Goal: Information Seeking & Learning: Learn about a topic

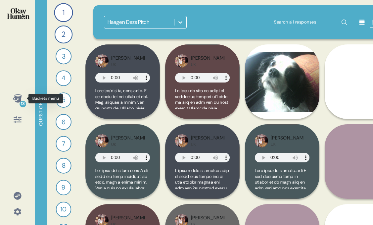
click at [16, 100] on icon at bounding box center [17, 98] width 9 height 9
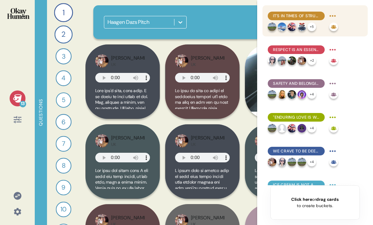
click at [296, 15] on span "It's in times of struggle and rawness that the most powerful moments of love ca…" at bounding box center [296, 16] width 46 height 6
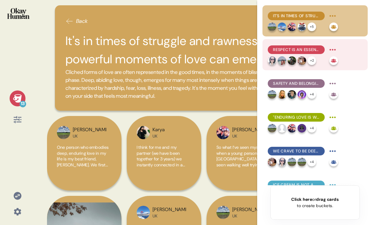
click at [312, 50] on span "Respect is an essential ingredient in respondents' stories of deep love." at bounding box center [296, 50] width 46 height 6
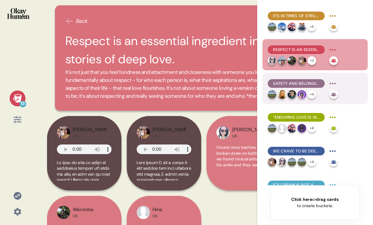
click at [303, 81] on span "Safety and belonging is what makes deeper love endure." at bounding box center [296, 83] width 46 height 6
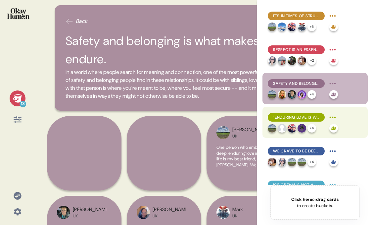
click at [286, 114] on span ""Enduring love is woven into the fabric of everyday life."" at bounding box center [296, 117] width 46 height 6
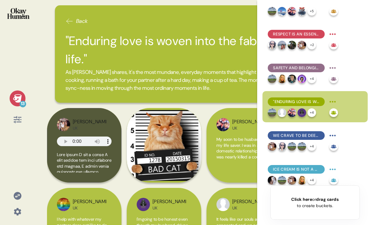
scroll to position [31, 0]
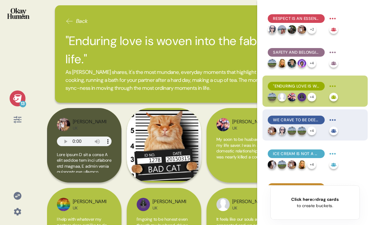
click at [302, 122] on span "We crave to be deeply understood and this understanding is at the heart of deep…" at bounding box center [296, 120] width 46 height 6
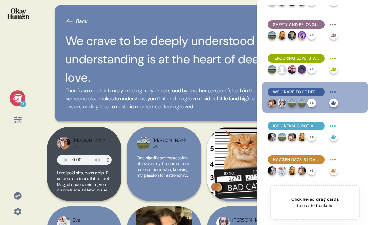
scroll to position [66, 0]
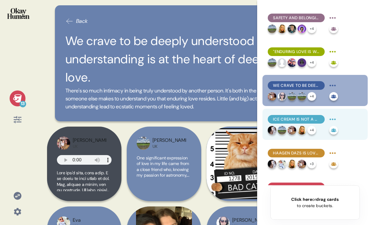
click at [307, 126] on div "+ 4" at bounding box center [297, 130] width 59 height 9
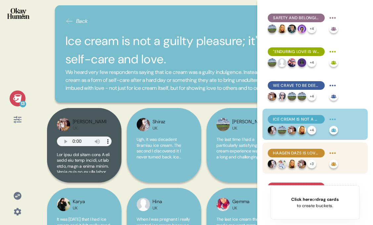
click at [304, 153] on span "Haagen Dazs is loved for its authenticity and simplicity of ingredients." at bounding box center [296, 153] width 46 height 6
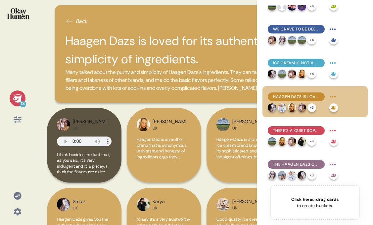
scroll to position [145, 0]
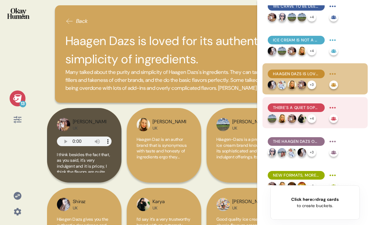
click at [296, 108] on span "There's a quiet sophistication and confidence to the Haagen Dazs brand." at bounding box center [296, 108] width 46 height 6
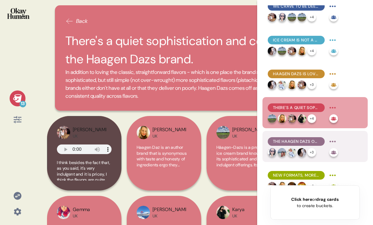
click at [293, 144] on span "The Haagen Dazs occasion is one of celebration - the big moments and the small." at bounding box center [296, 141] width 46 height 6
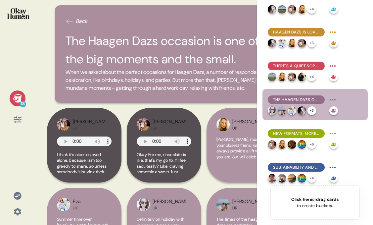
scroll to position [203, 0]
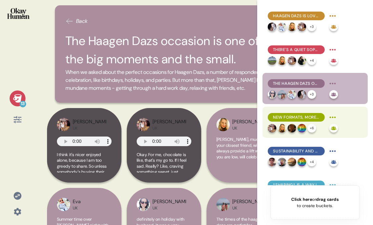
click at [297, 116] on span "New formats, more flavors (including unexpected ones), and more vegan options a…" at bounding box center [296, 117] width 46 height 6
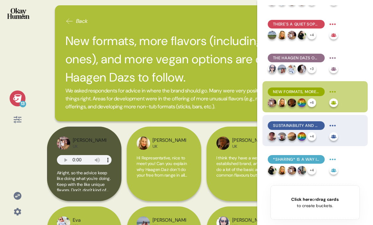
scroll to position [233, 0]
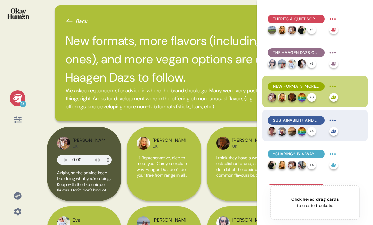
click at [300, 121] on span "Sustainability and environmental impact should be a part of their messaging, in…" at bounding box center [296, 120] width 46 height 6
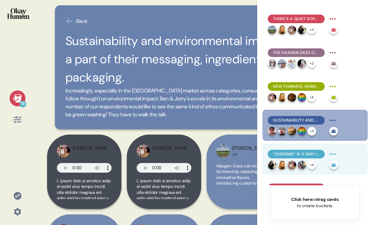
click at [302, 148] on div "*Sharing* is a way in for [GEOGRAPHIC_DATA] Dazs to connect with and communicat…" at bounding box center [315, 158] width 105 height 31
click at [295, 152] on span "*Sharing* is a way in for [GEOGRAPHIC_DATA] Dazs to connect with and communicat…" at bounding box center [296, 154] width 46 height 6
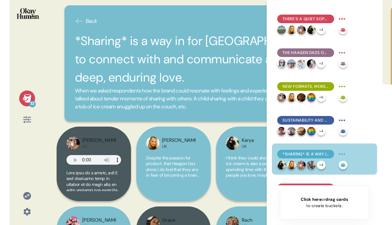
scroll to position [257, 0]
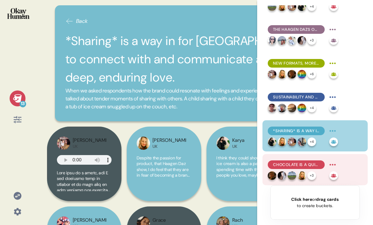
click at [290, 165] on span "Chocolate is a quick fix; ice cream is an intentional experience." at bounding box center [296, 165] width 46 height 6
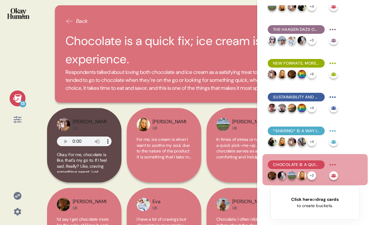
click at [16, 99] on icon at bounding box center [17, 98] width 9 height 8
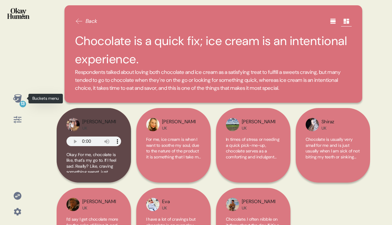
click at [20, 98] on icon at bounding box center [17, 98] width 9 height 8
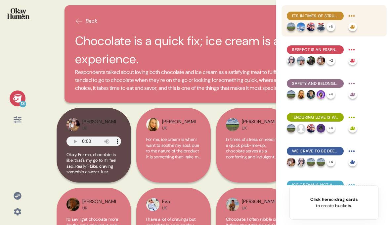
click at [312, 20] on div "It's in times of struggle and rawness that the most powerful moments of love ca…" at bounding box center [315, 16] width 57 height 9
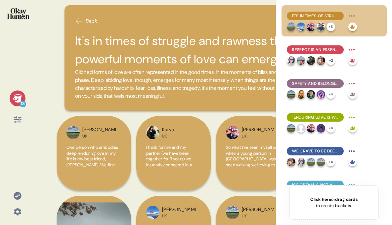
click at [27, 17] on img at bounding box center [18, 13] width 22 height 11
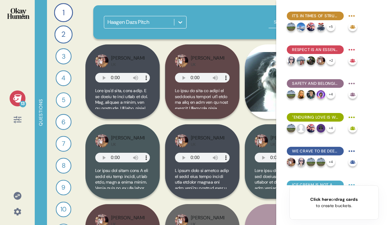
click at [20, 100] on icon at bounding box center [17, 98] width 9 height 8
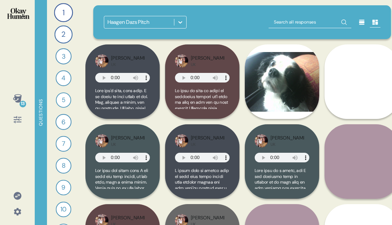
click at [18, 125] on div at bounding box center [18, 120] width 16 height 16
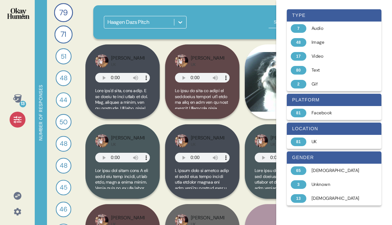
click at [12, 124] on div at bounding box center [18, 120] width 16 height 16
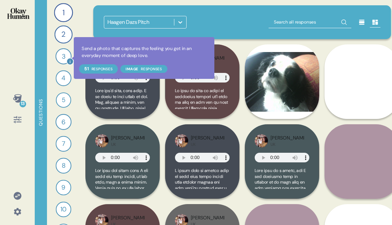
click at [69, 58] on icon at bounding box center [70, 61] width 7 height 7
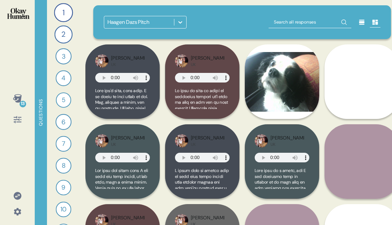
click at [182, 24] on icon at bounding box center [180, 22] width 7 height 7
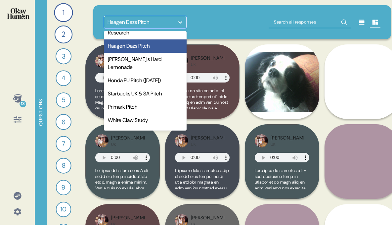
scroll to position [327, 0]
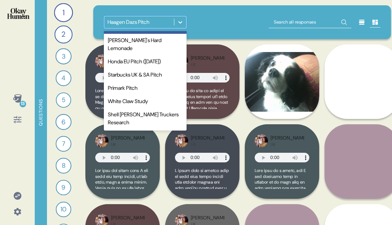
click at [208, 19] on div "option [PERSON_NAME] focused, 20 of 26. 26 results available. Use Up and Down t…" at bounding box center [242, 22] width 277 height 13
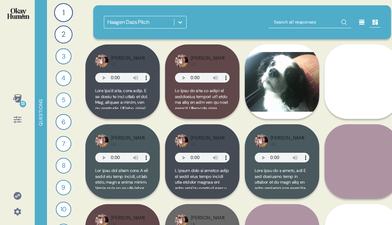
click at [178, 23] on icon at bounding box center [180, 22] width 7 height 7
click at [247, 38] on div "Haagen Dazs Pitch" at bounding box center [242, 22] width 298 height 34
click at [200, 132] on div "[PERSON_NAME] UK" at bounding box center [202, 161] width 74 height 74
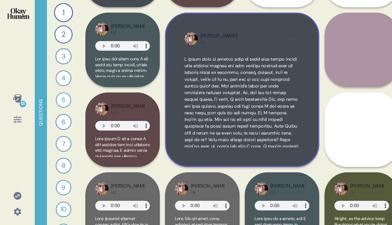
scroll to position [112, 0]
click at [243, 72] on span at bounding box center [242, 203] width 115 height 294
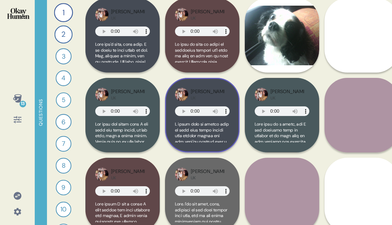
scroll to position [42, 0]
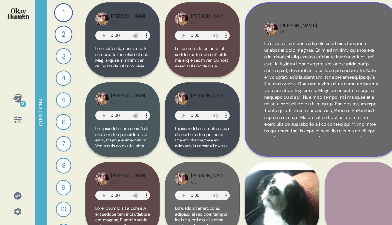
click at [288, 23] on div "[PERSON_NAME]" at bounding box center [298, 25] width 37 height 7
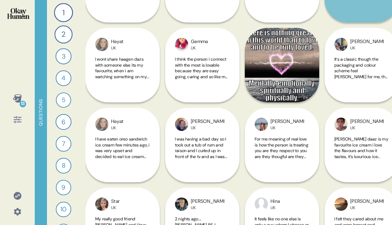
scroll to position [4155, 0]
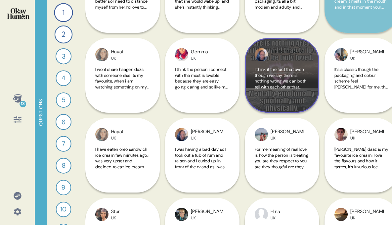
click at [288, 66] on div "[PERSON_NAME] UK I think it the fact that even though we say there is nothing w…" at bounding box center [282, 75] width 74 height 74
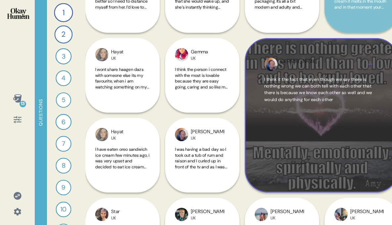
click at [301, 59] on div "[PERSON_NAME]" at bounding box center [321, 64] width 83 height 13
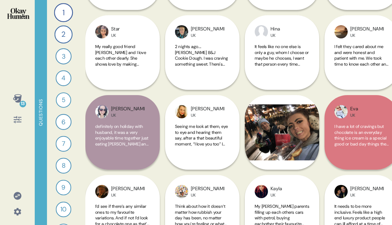
scroll to position [4339, 0]
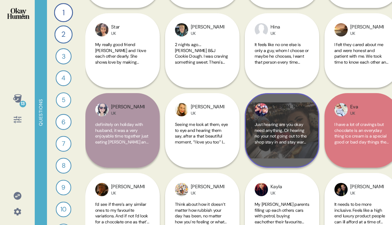
click at [289, 122] on span "Just hearing are you okay need anything. Or hearing no your not going out to th…" at bounding box center [281, 141] width 53 height 40
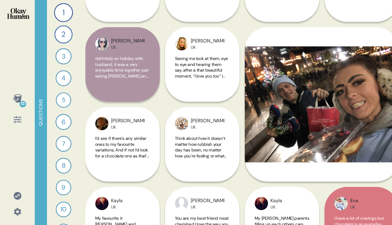
scroll to position [4406, 0]
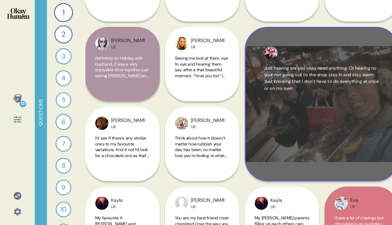
click at [298, 74] on span "Just hearing are you okay need anything. Or hearing no your not going out to th…" at bounding box center [322, 78] width 115 height 26
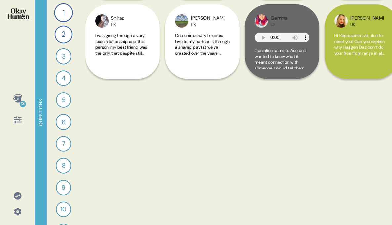
scroll to position [0, 0]
